Goal: Task Accomplishment & Management: Manage account settings

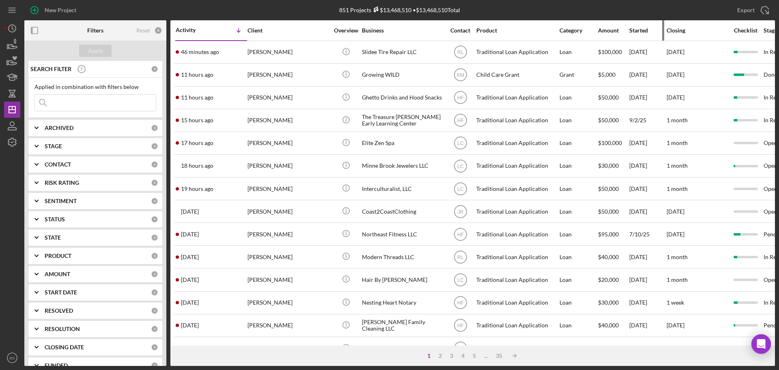
click at [642, 30] on div "Started" at bounding box center [648, 30] width 37 height 6
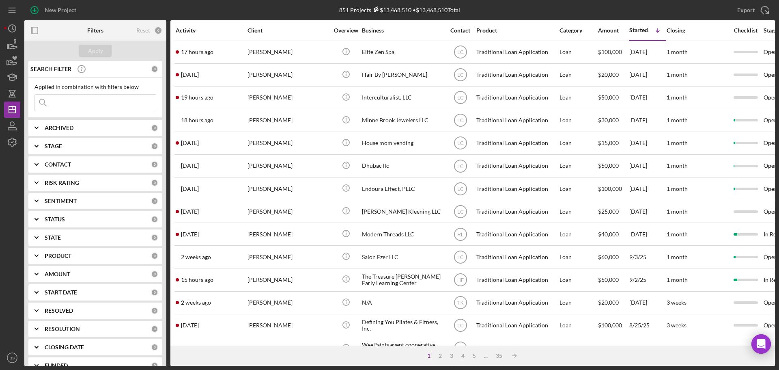
click at [191, 29] on div "Activity" at bounding box center [211, 30] width 71 height 6
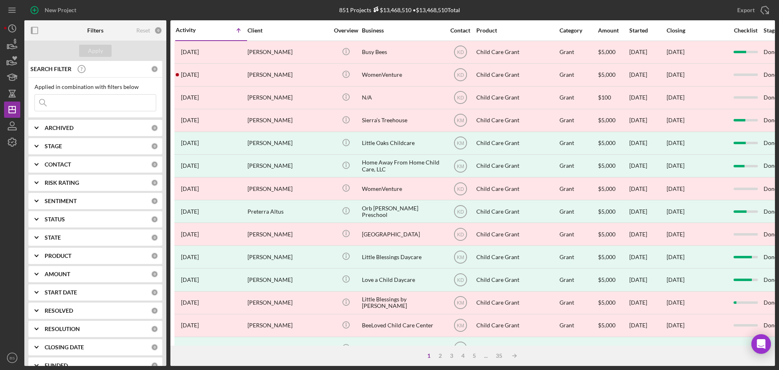
click at [191, 29] on div "Activity" at bounding box center [194, 30] width 36 height 6
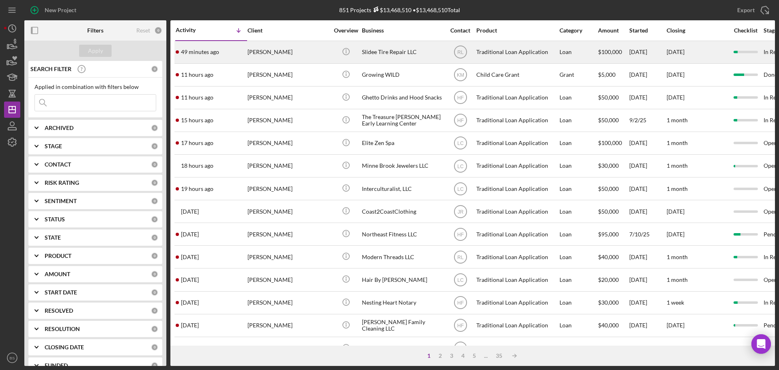
click at [195, 55] on time "49 minutes ago" at bounding box center [200, 52] width 38 height 6
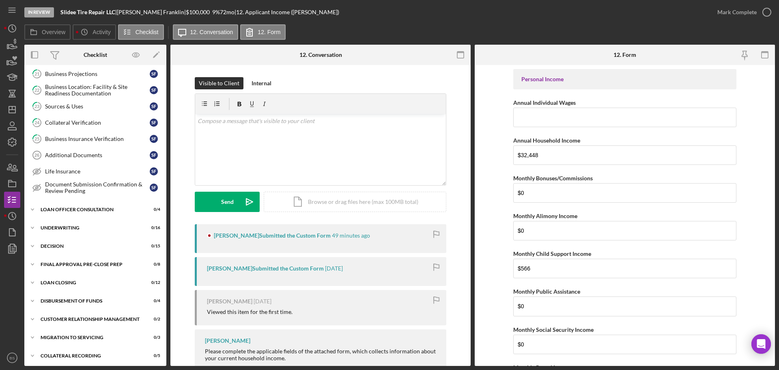
scroll to position [254, 0]
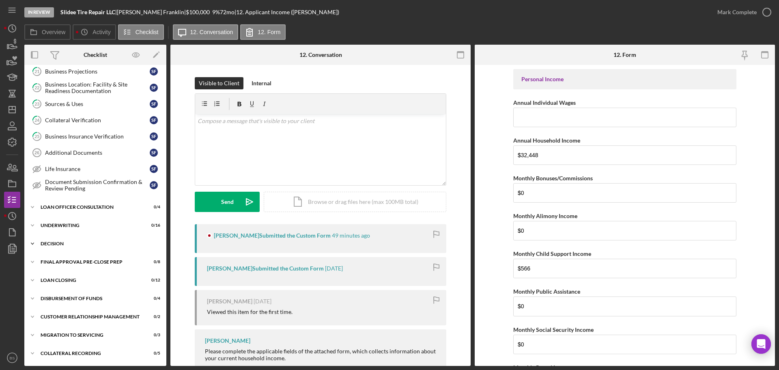
click at [81, 240] on div "Icon/Expander Decision 0 / 15" at bounding box center [95, 243] width 142 height 16
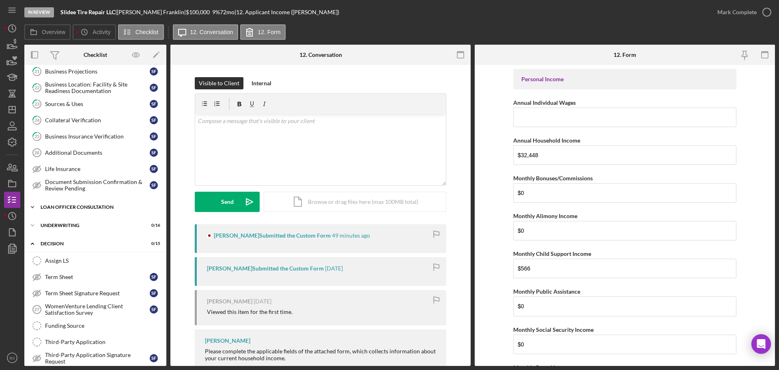
click at [84, 207] on div "Loan Officer Consultation" at bounding box center [99, 207] width 116 height 5
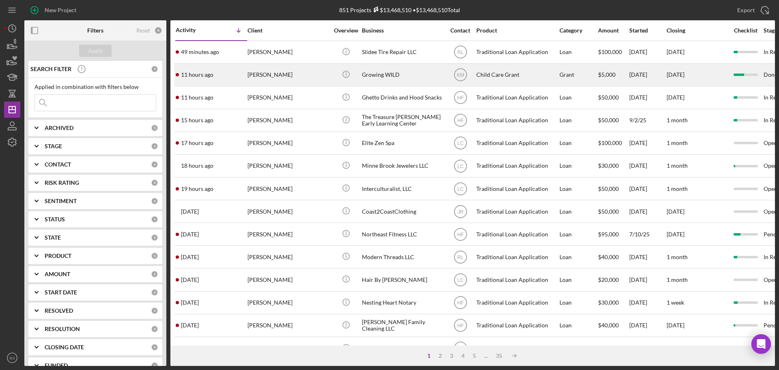
click at [218, 75] on div "11 hours ago [PERSON_NAME]" at bounding box center [211, 75] width 71 height 22
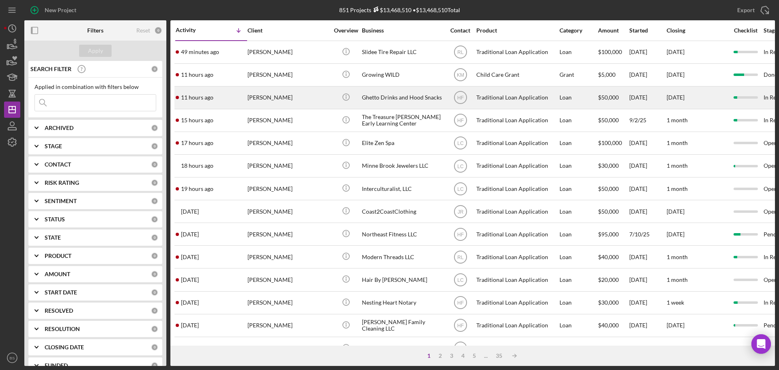
click at [265, 99] on div "[PERSON_NAME]" at bounding box center [288, 98] width 81 height 22
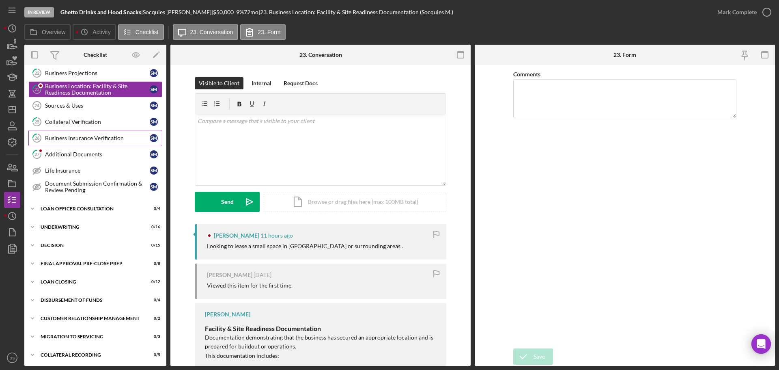
scroll to position [254, 0]
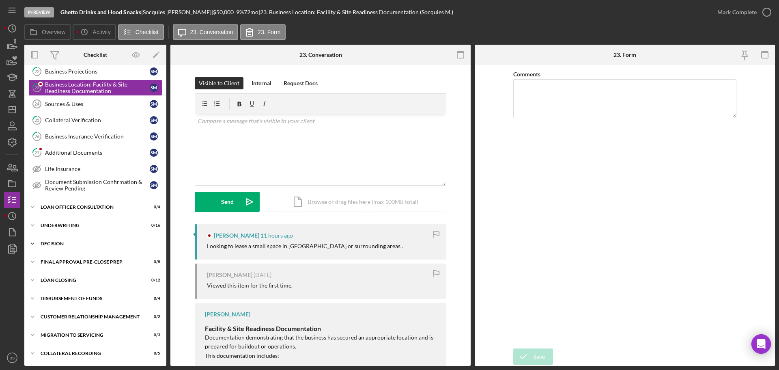
click at [94, 241] on div "Decision" at bounding box center [99, 243] width 116 height 5
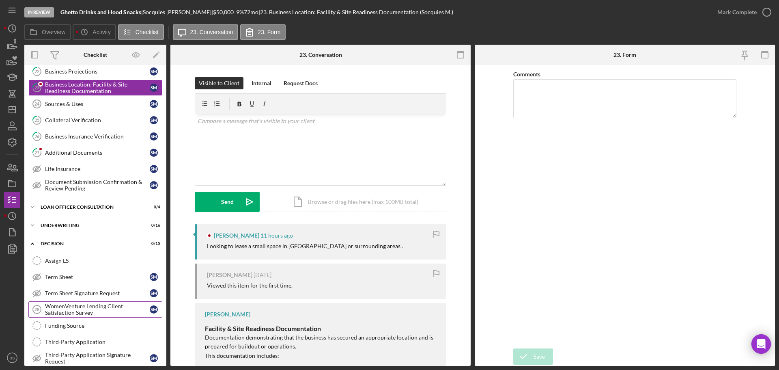
click at [99, 305] on div "WomenVenture Lending Client Satisfaction Survey" at bounding box center [97, 309] width 105 height 13
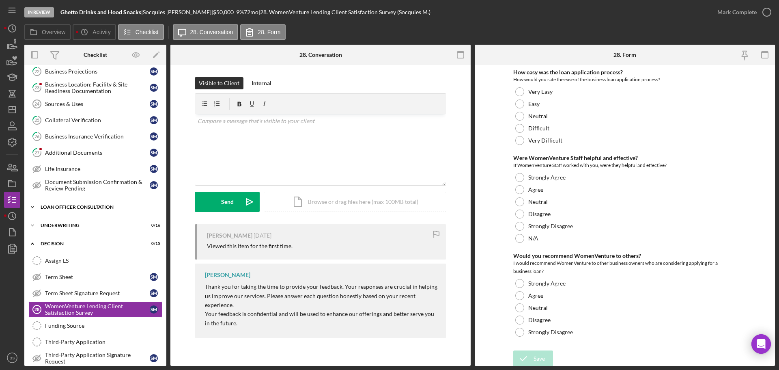
click at [121, 203] on div "Icon/Expander Loan Officer Consultation 0 / 4" at bounding box center [95, 207] width 142 height 16
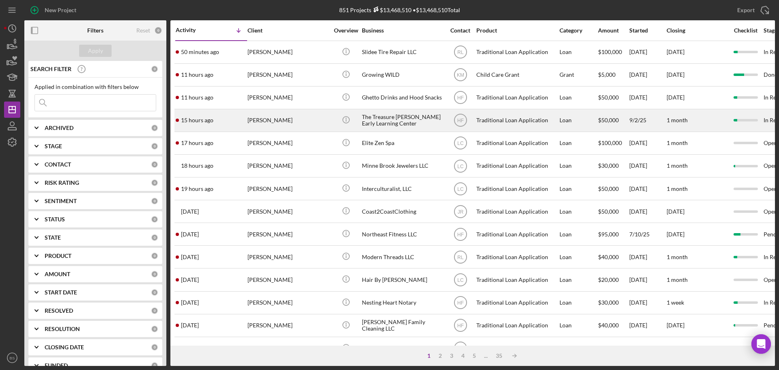
click at [255, 119] on div "[PERSON_NAME]" at bounding box center [288, 121] width 81 height 22
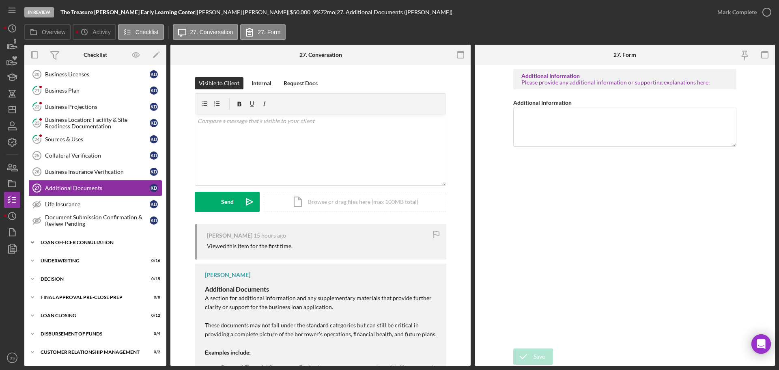
scroll to position [231, 0]
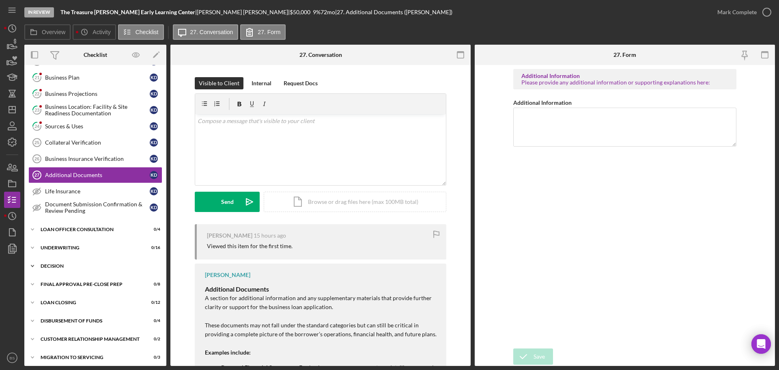
click at [80, 263] on div "Icon/Expander Decision 0 / 15" at bounding box center [95, 266] width 142 height 16
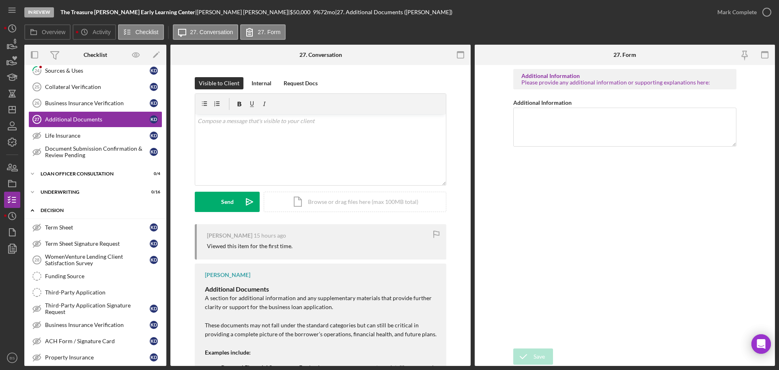
scroll to position [313, 0]
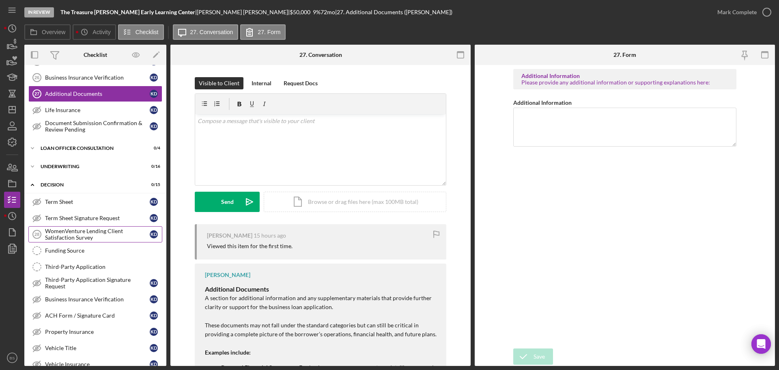
click at [83, 234] on div "WomenVenture Lending Client Satisfaction Survey" at bounding box center [97, 234] width 105 height 13
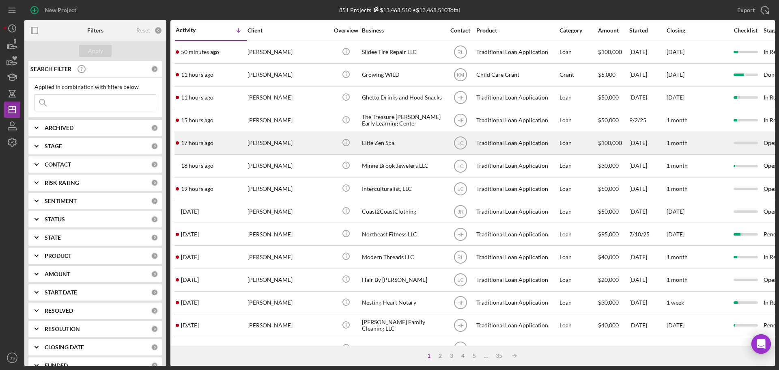
click at [262, 144] on div "[PERSON_NAME]" at bounding box center [288, 143] width 81 height 22
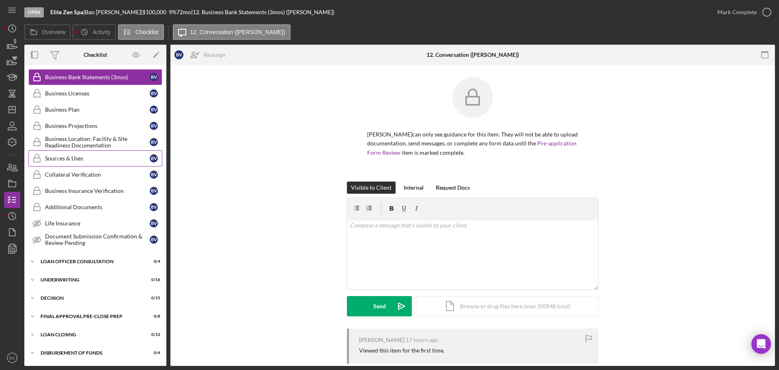
scroll to position [272, 0]
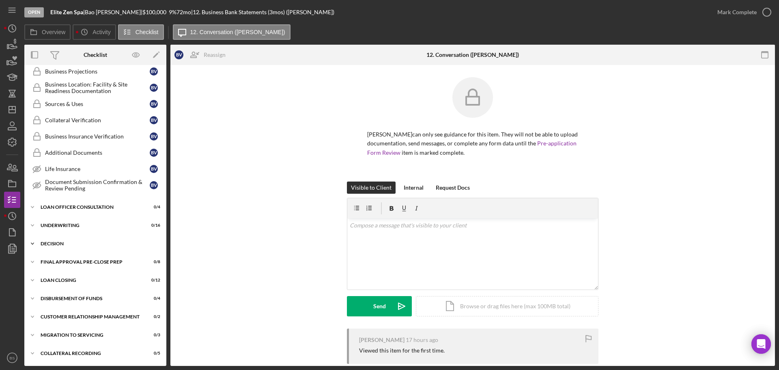
click at [78, 247] on div "Icon/Expander Decision 0 / 15" at bounding box center [95, 243] width 142 height 16
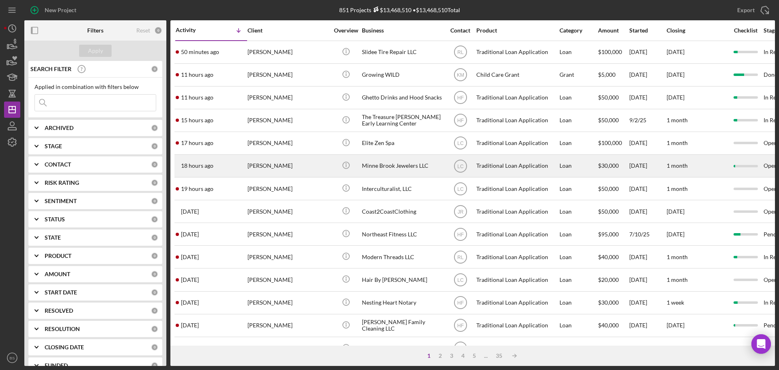
click at [263, 165] on div "[PERSON_NAME]" at bounding box center [288, 166] width 81 height 22
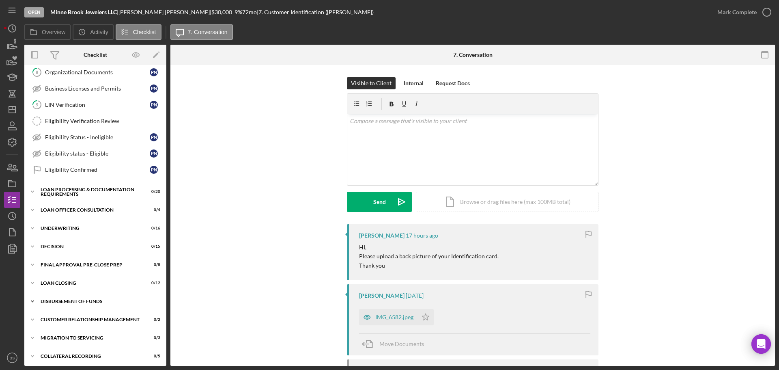
scroll to position [140, 0]
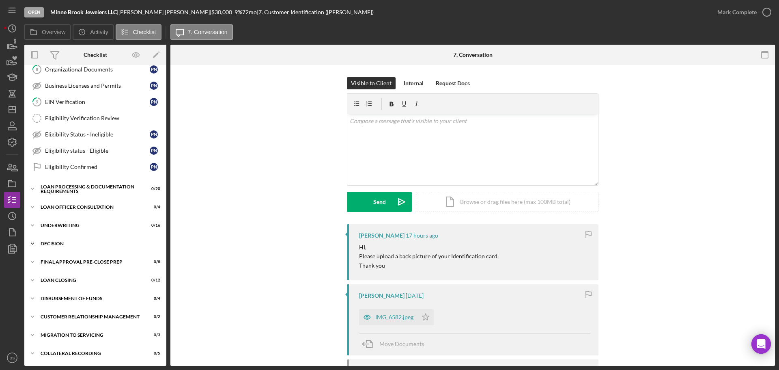
click at [98, 244] on div "Decision" at bounding box center [99, 243] width 116 height 5
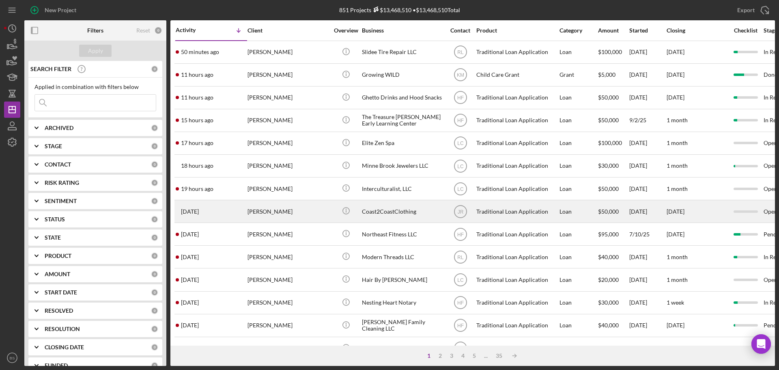
click at [271, 212] on div "[PERSON_NAME]" at bounding box center [288, 212] width 81 height 22
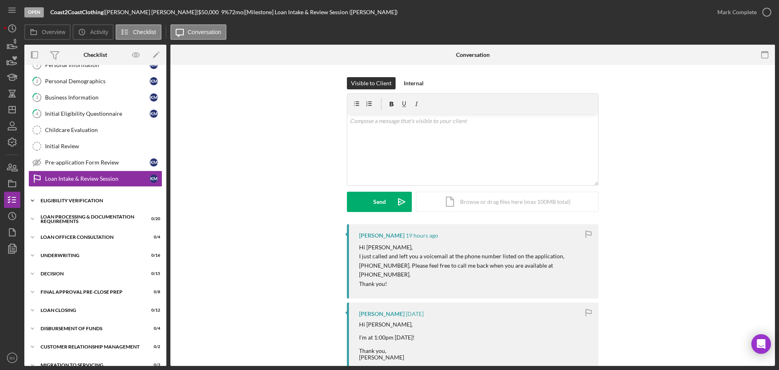
scroll to position [91, 0]
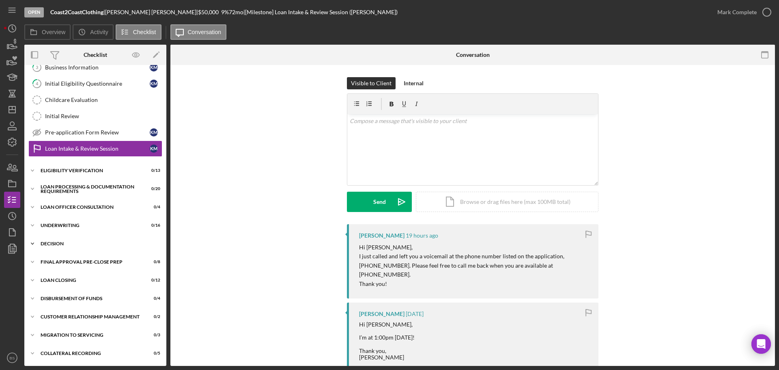
click at [95, 250] on div "Icon/Expander Decision 0 / 15" at bounding box center [95, 243] width 142 height 16
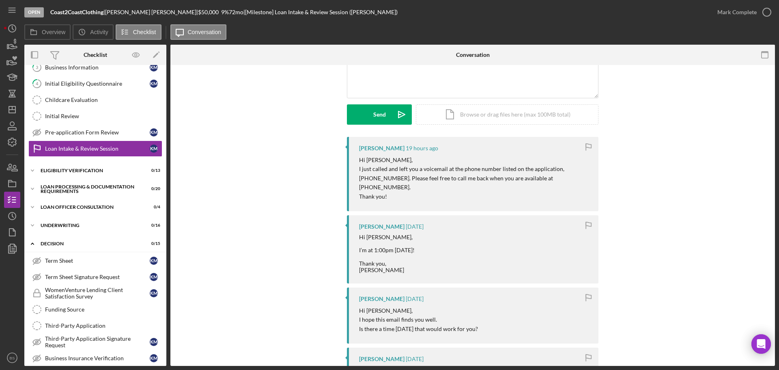
scroll to position [81, 0]
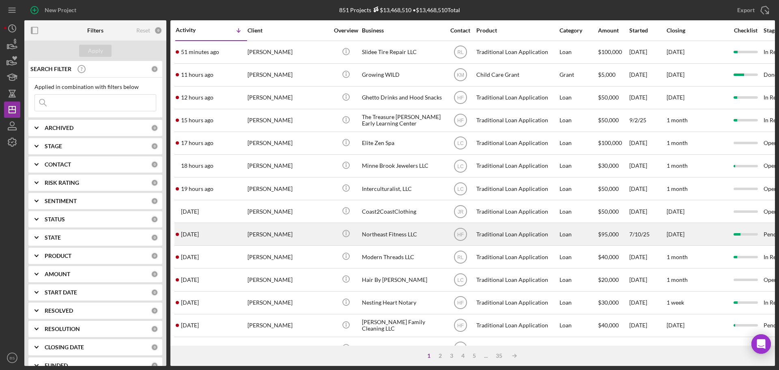
click at [270, 233] on div "[PERSON_NAME]" at bounding box center [288, 234] width 81 height 22
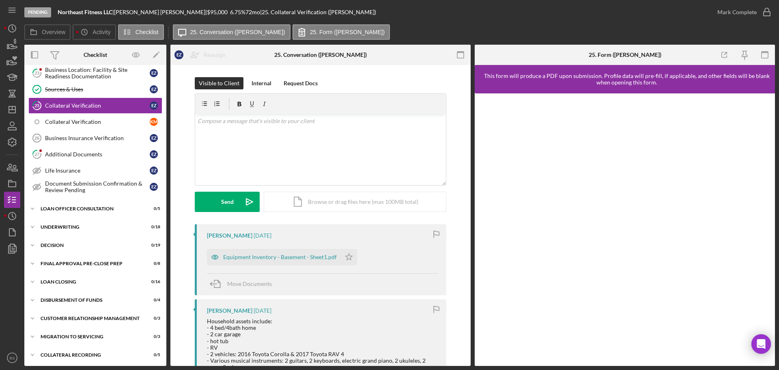
scroll to position [369, 0]
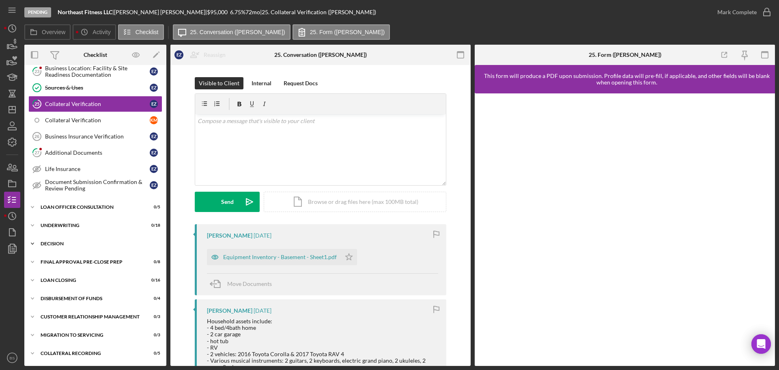
click at [119, 247] on div "Icon/Expander Decision 0 / 19" at bounding box center [95, 243] width 142 height 16
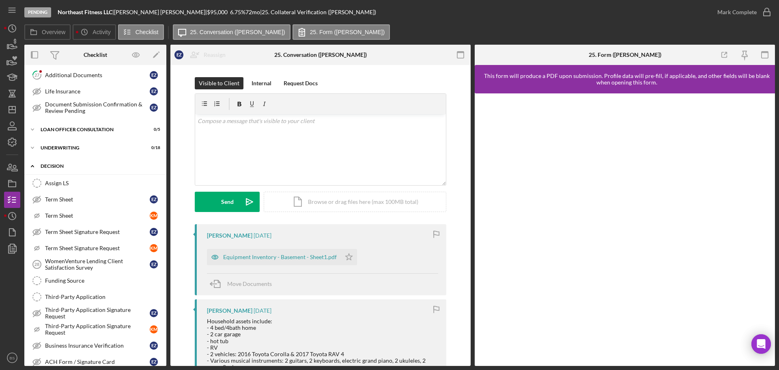
scroll to position [450, 0]
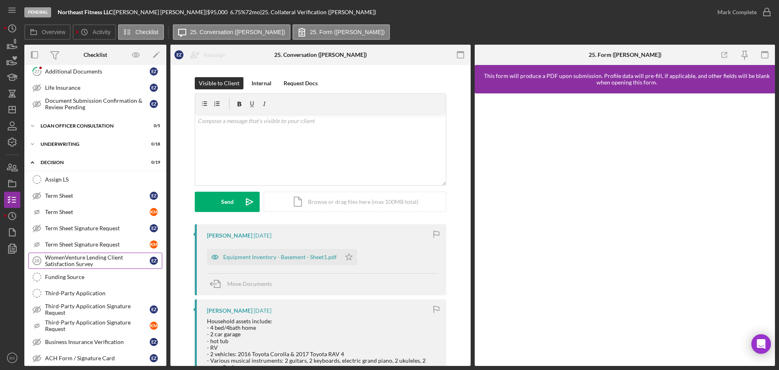
click at [109, 257] on div "WomenVenture Lending Client Satisfaction Survey" at bounding box center [97, 260] width 105 height 13
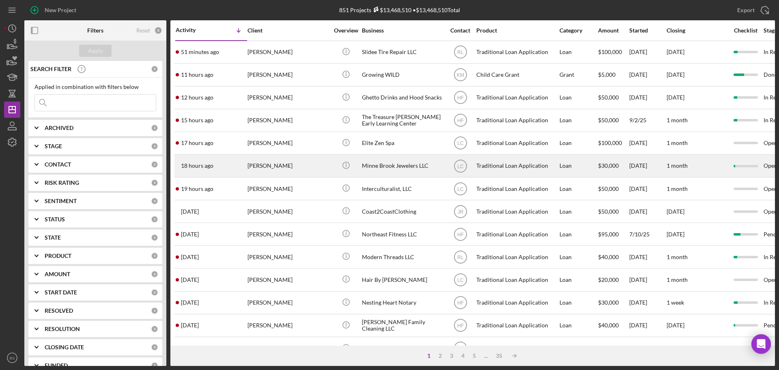
scroll to position [41, 0]
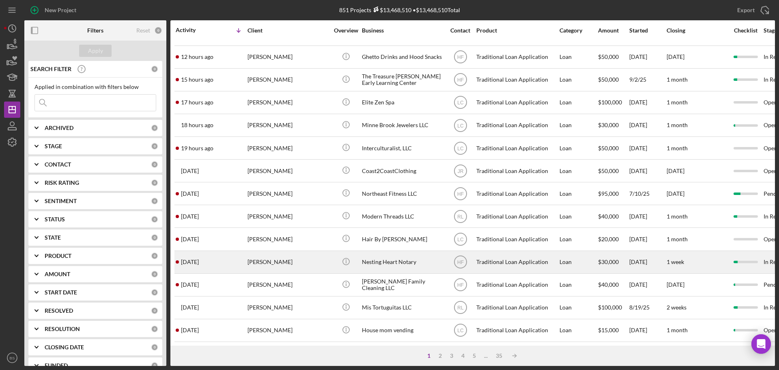
click at [275, 259] on div "[PERSON_NAME]" at bounding box center [288, 262] width 81 height 22
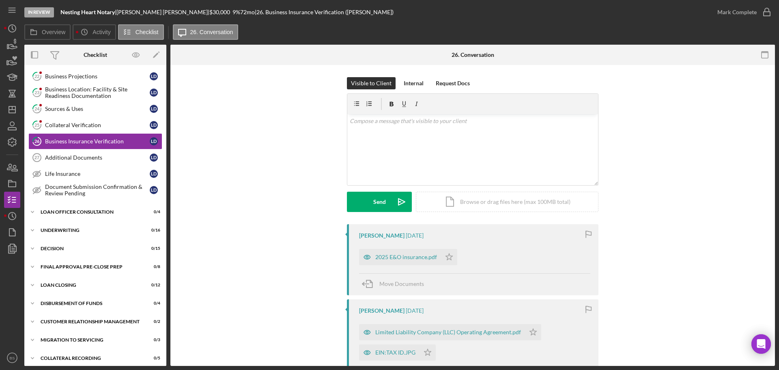
scroll to position [254, 0]
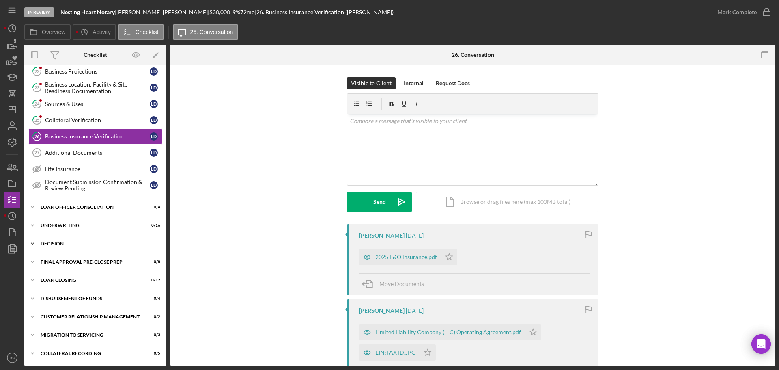
click at [111, 242] on div "Decision" at bounding box center [99, 243] width 116 height 5
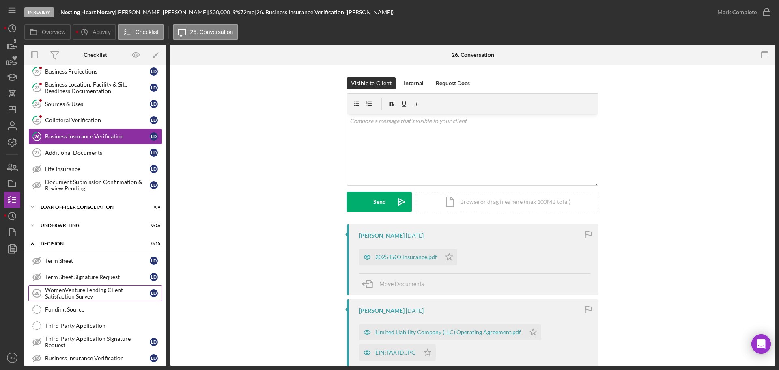
click at [112, 292] on div "WomenVenture Lending Client Satisfaction Survey" at bounding box center [97, 293] width 105 height 13
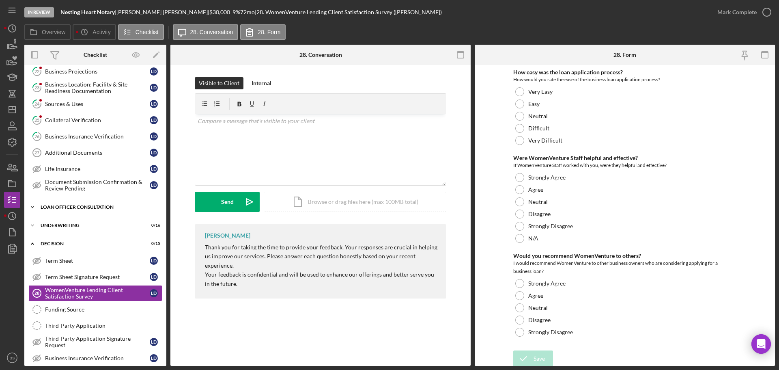
click at [93, 205] on div "Loan Officer Consultation" at bounding box center [99, 207] width 116 height 5
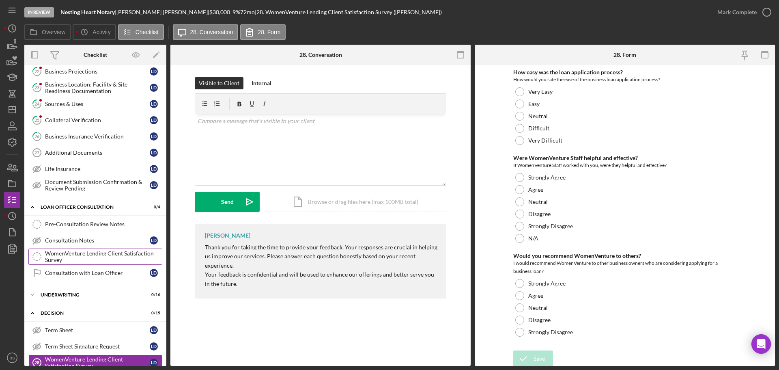
click at [84, 250] on div "WomenVenture Lending Client Satisfaction Survey" at bounding box center [103, 256] width 117 height 13
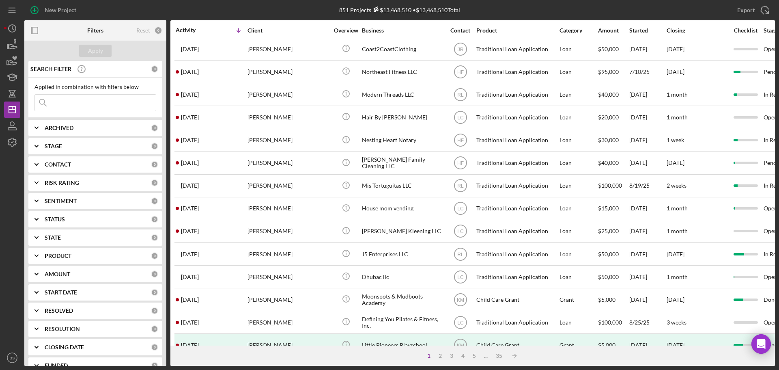
scroll to position [203, 0]
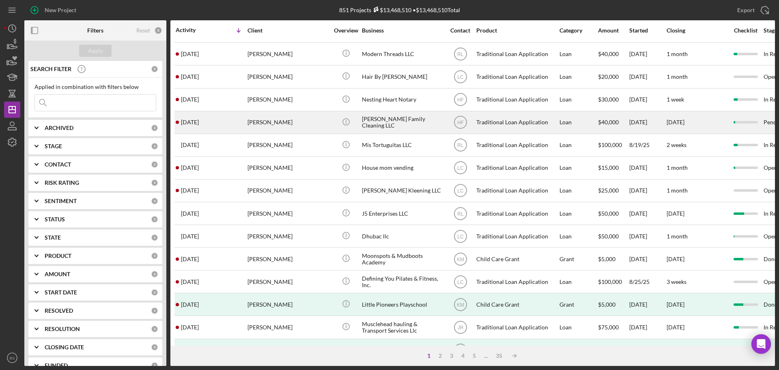
click at [268, 120] on div "[PERSON_NAME]" at bounding box center [288, 123] width 81 height 22
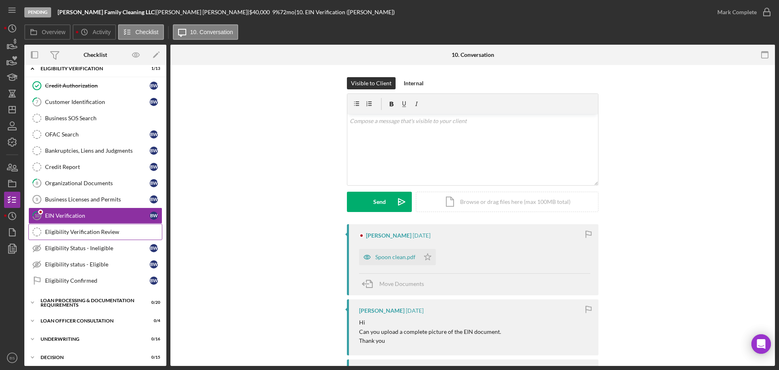
scroll to position [140, 0]
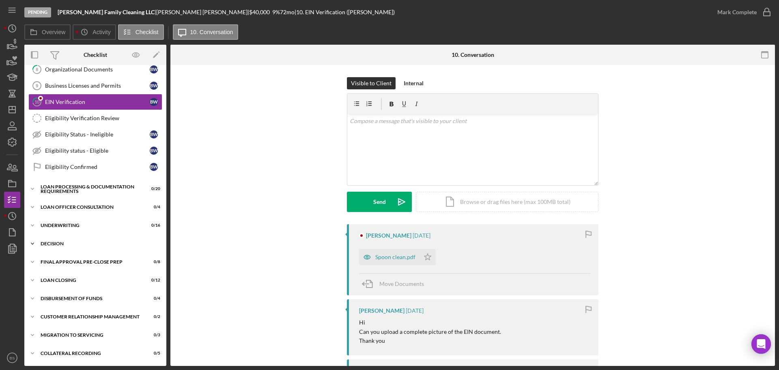
click at [92, 248] on div "Icon/Expander Decision 0 / 15" at bounding box center [95, 243] width 142 height 16
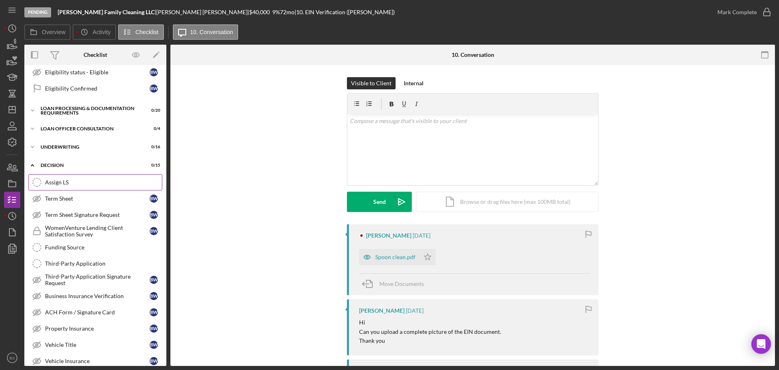
scroll to position [221, 0]
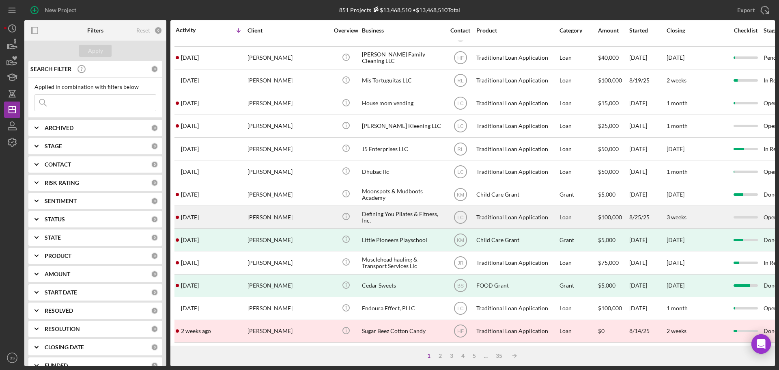
scroll to position [275, 0]
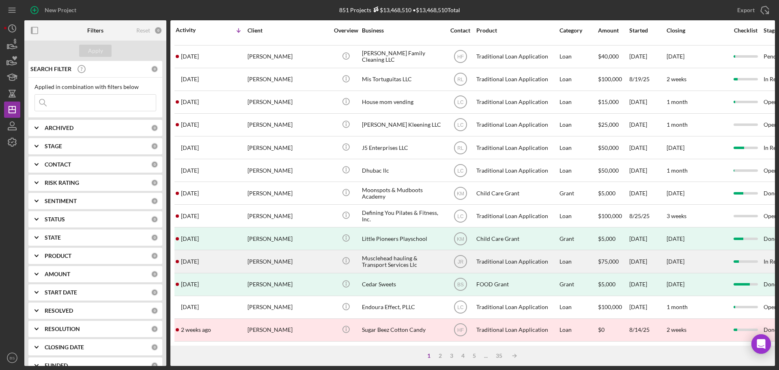
click at [309, 256] on div "[PERSON_NAME]" at bounding box center [288, 261] width 81 height 22
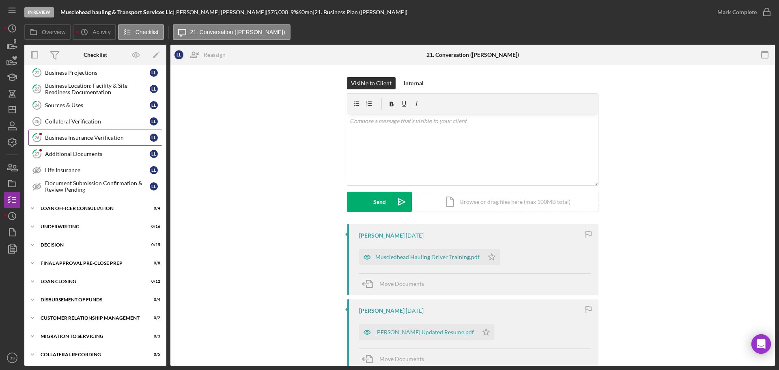
scroll to position [272, 0]
click at [113, 246] on div "Icon/Expander Decision 0 / 15" at bounding box center [95, 243] width 142 height 16
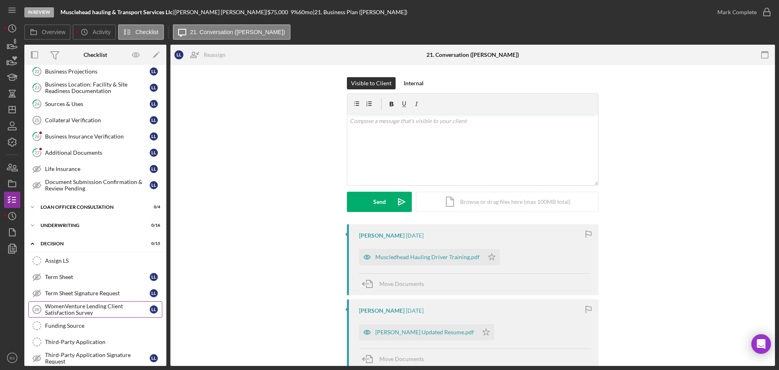
click at [82, 307] on div "WomenVenture Lending Client Satisfaction Survey" at bounding box center [97, 309] width 105 height 13
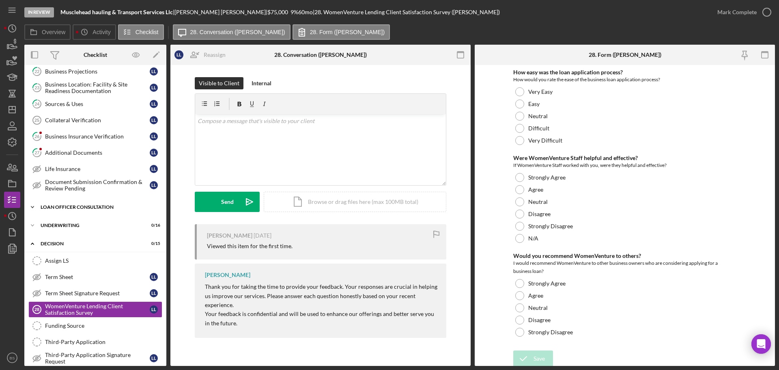
click at [76, 206] on div "Loan Officer Consultation" at bounding box center [99, 207] width 116 height 5
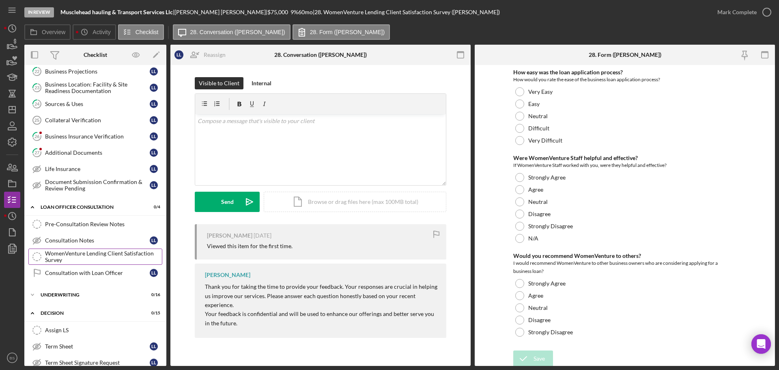
click at [67, 252] on div "WomenVenture Lending Client Satisfaction Survey" at bounding box center [103, 256] width 117 height 13
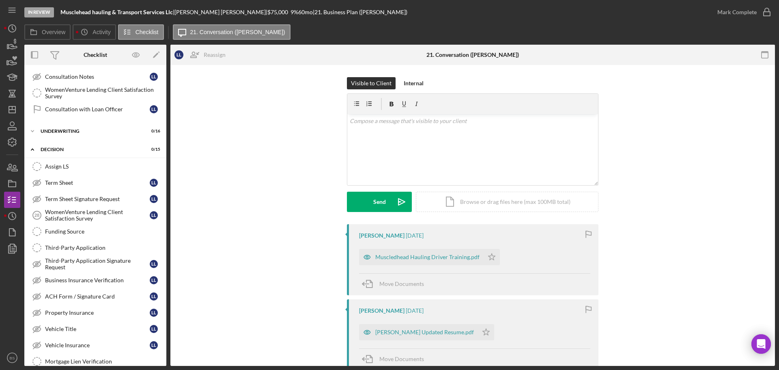
scroll to position [112, 0]
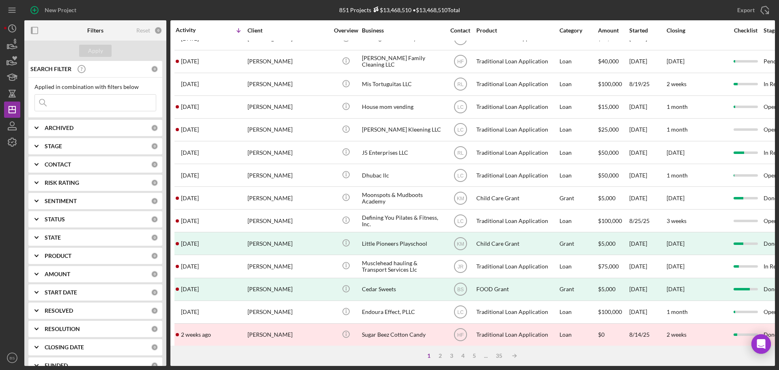
scroll to position [275, 0]
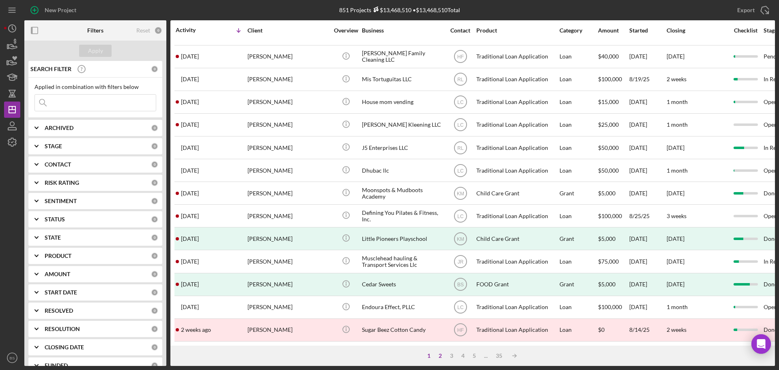
click at [439, 355] on div "2" at bounding box center [440, 355] width 11 height 6
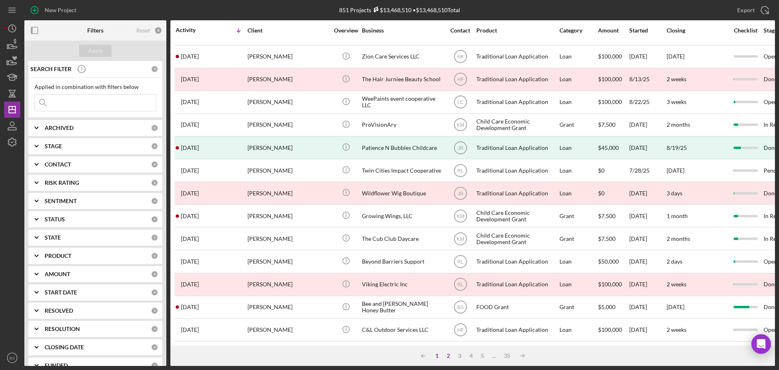
click at [438, 356] on div "1" at bounding box center [436, 355] width 11 height 6
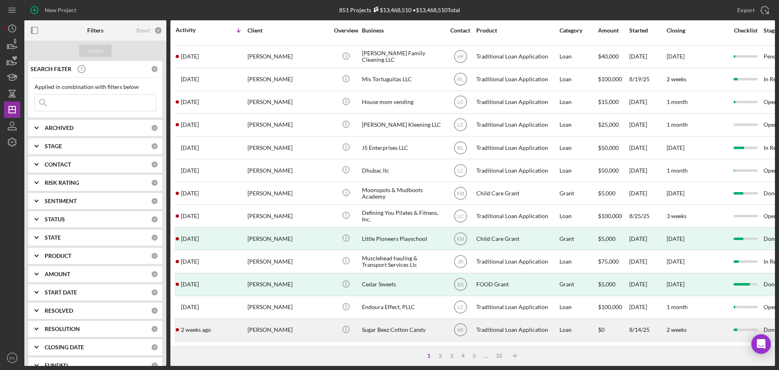
click at [263, 322] on div "[PERSON_NAME]" at bounding box center [288, 330] width 81 height 22
